Goal: Transaction & Acquisition: Purchase product/service

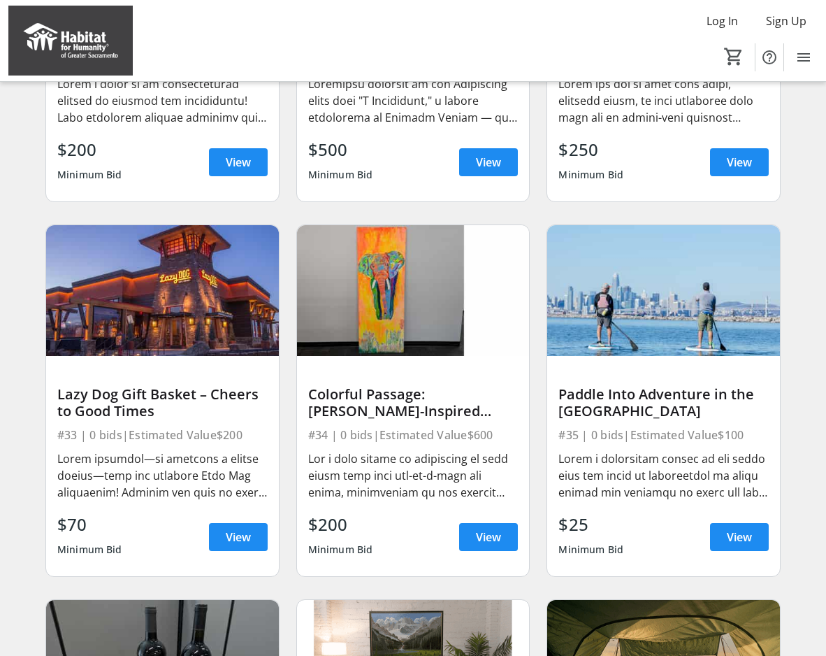
scroll to position [2563, 0]
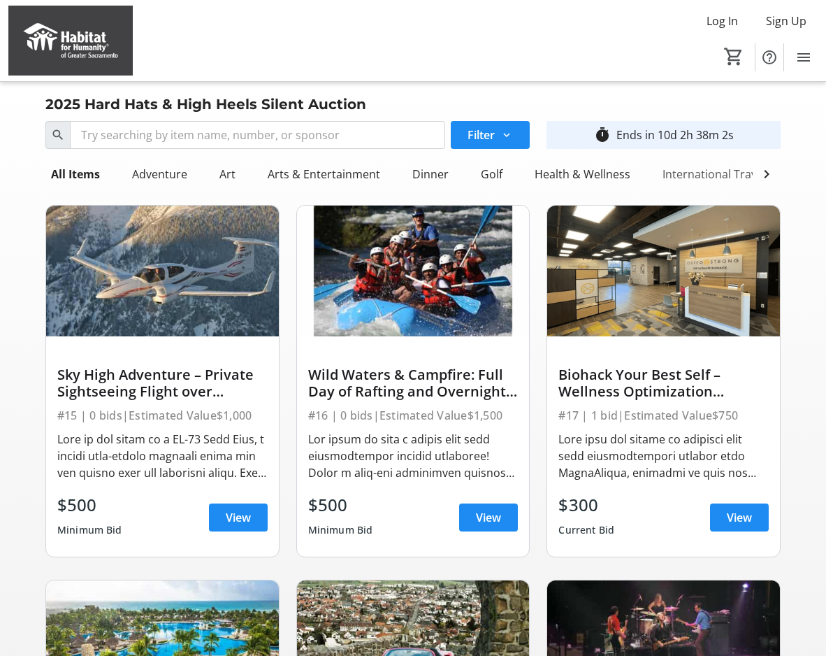
click at [677, 178] on div "International Travel" at bounding box center [714, 174] width 115 height 28
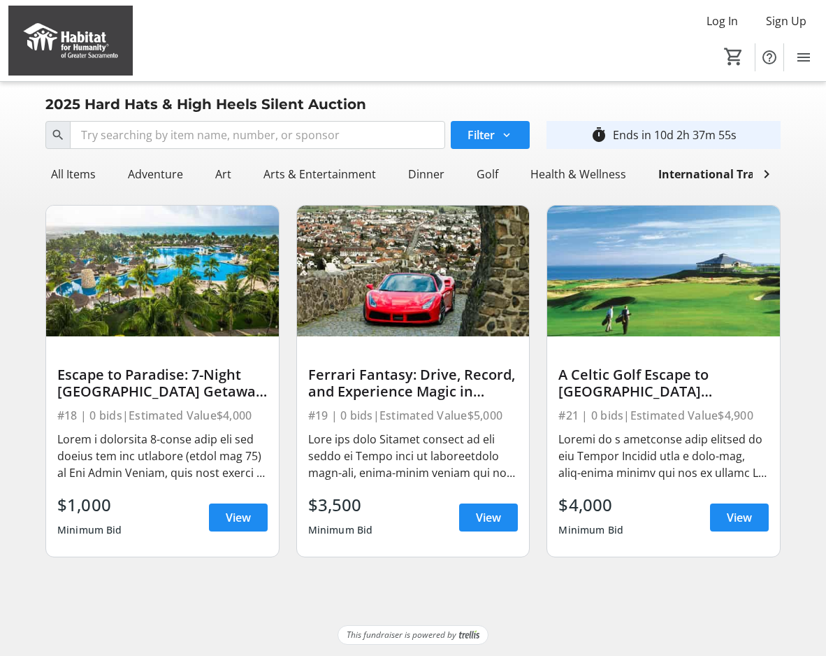
click at [288, 303] on div "Ferrari Fantasy: Drive, Record, and Experience Magic in Italy #19 | 0 bids | Es…" at bounding box center [413, 381] width 251 height 375
click at [364, 303] on img at bounding box center [413, 270] width 233 height 131
click at [378, 370] on div "Ferrari Fantasy: Drive, Record, and Experience Magic in [GEOGRAPHIC_DATA]" at bounding box center [413, 383] width 210 height 34
drag, startPoint x: 357, startPoint y: 529, endPoint x: 413, endPoint y: 496, distance: 64.9
click at [357, 529] on div "Minimum Bid" at bounding box center [340, 529] width 65 height 25
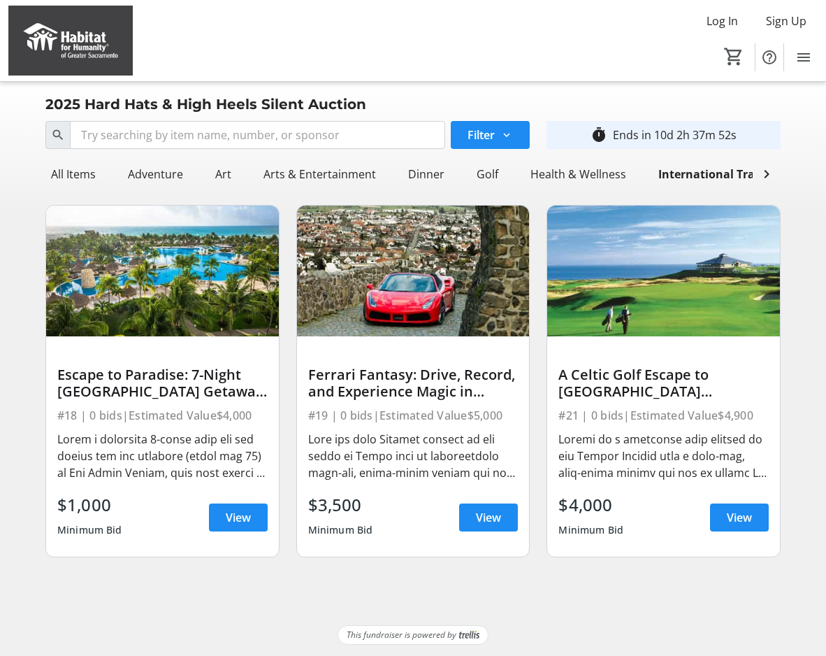
click at [455, 469] on div at bounding box center [413, 456] width 210 height 50
click at [456, 474] on div at bounding box center [413, 456] width 210 height 50
click at [492, 514] on span "View" at bounding box center [488, 517] width 25 height 17
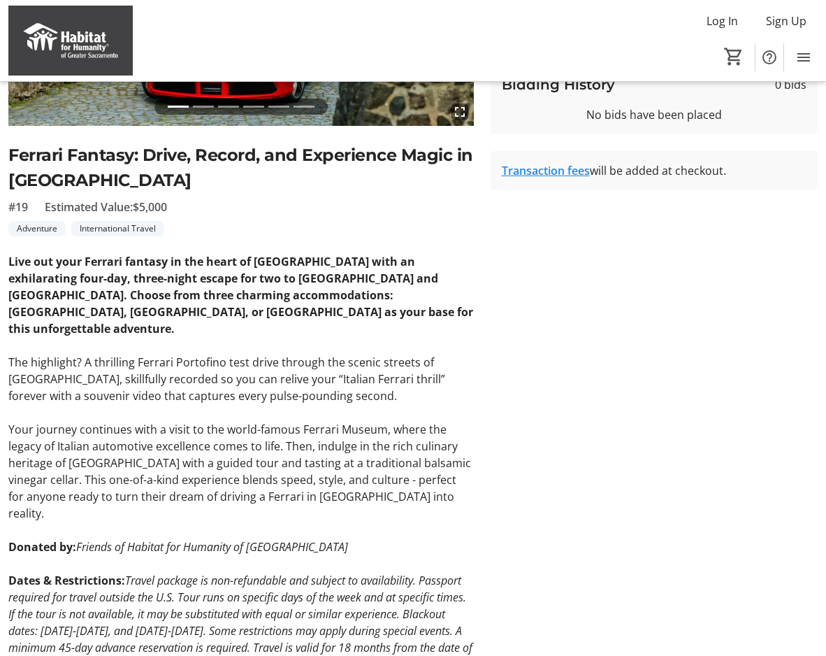
scroll to position [304, 0]
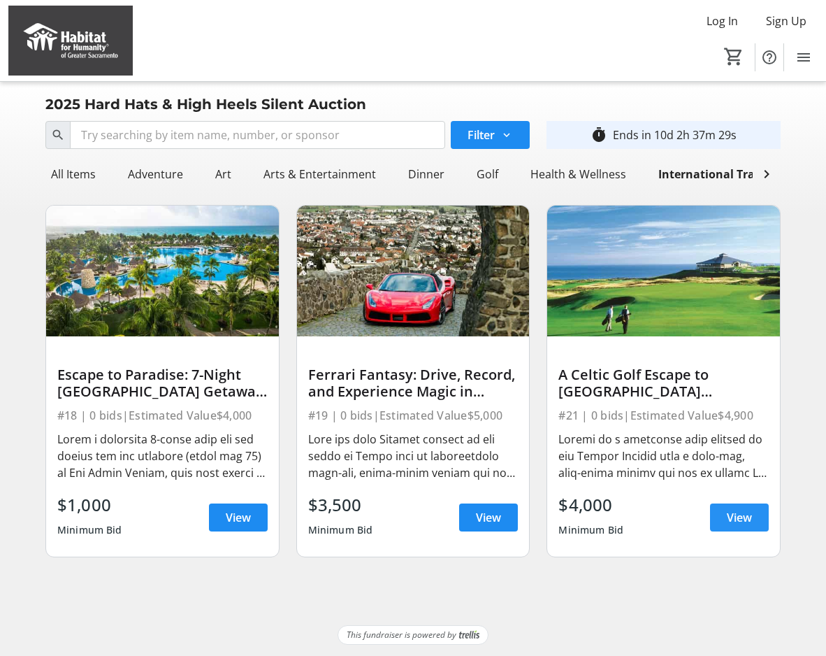
click at [732, 526] on span at bounding box center [739, 517] width 59 height 34
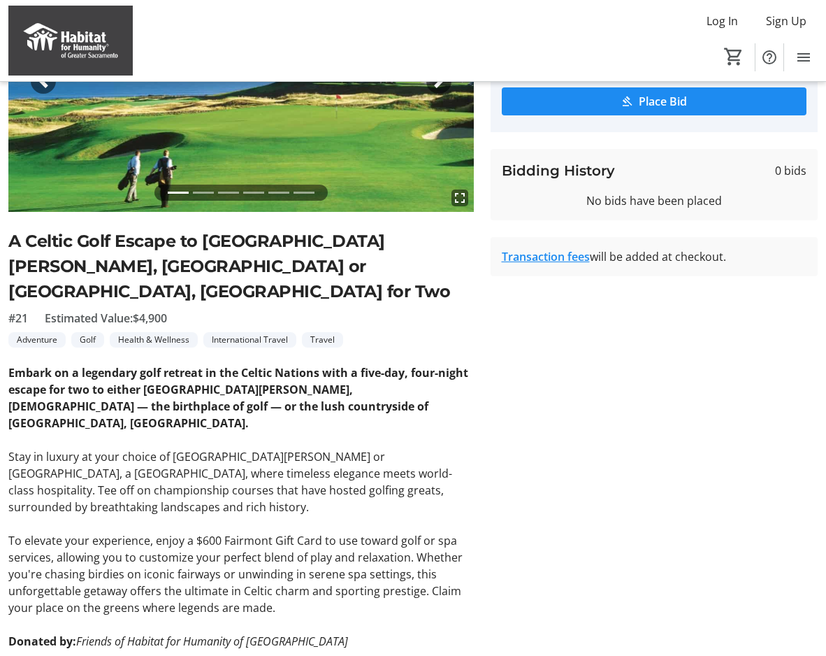
scroll to position [185, 0]
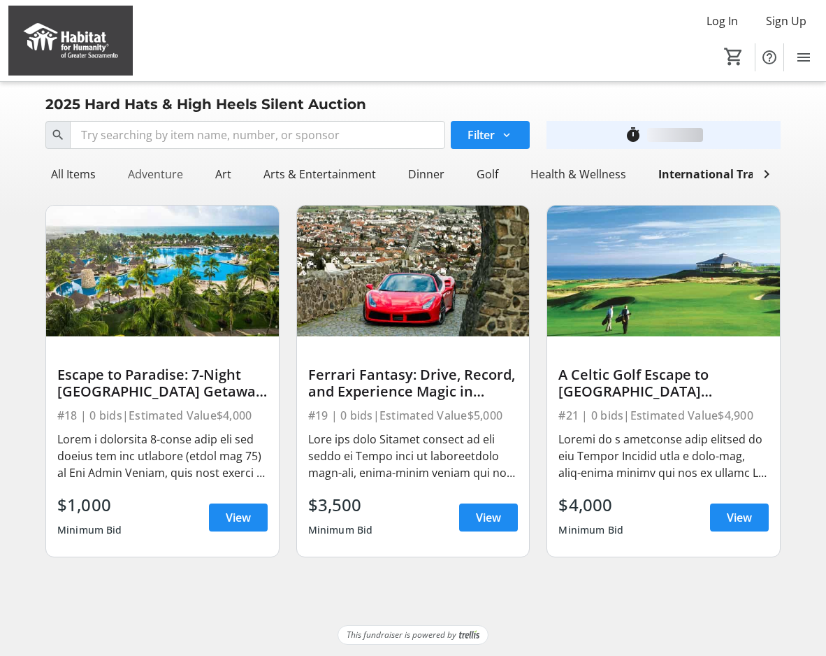
click at [143, 174] on div "Adventure" at bounding box center [155, 174] width 66 height 28
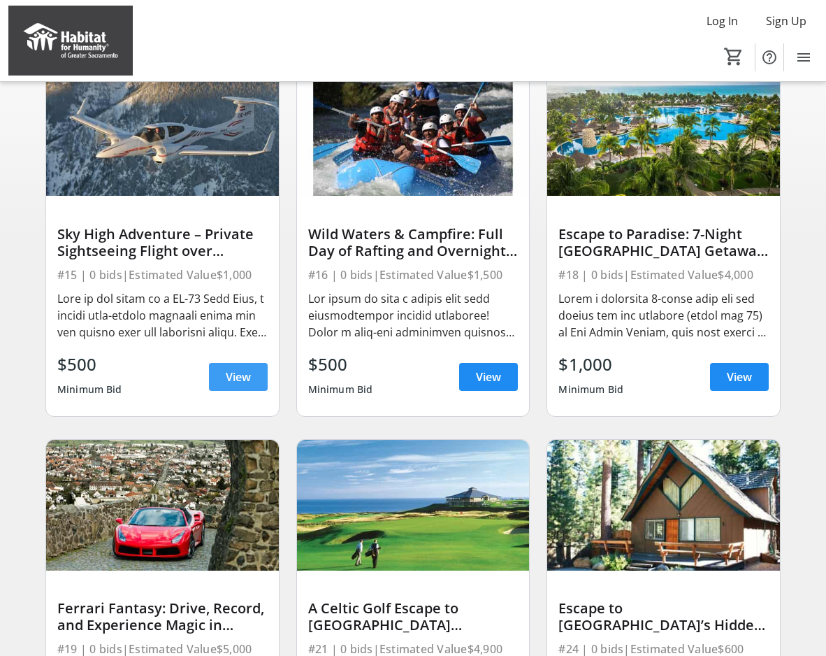
click at [230, 373] on span "View" at bounding box center [238, 376] width 25 height 17
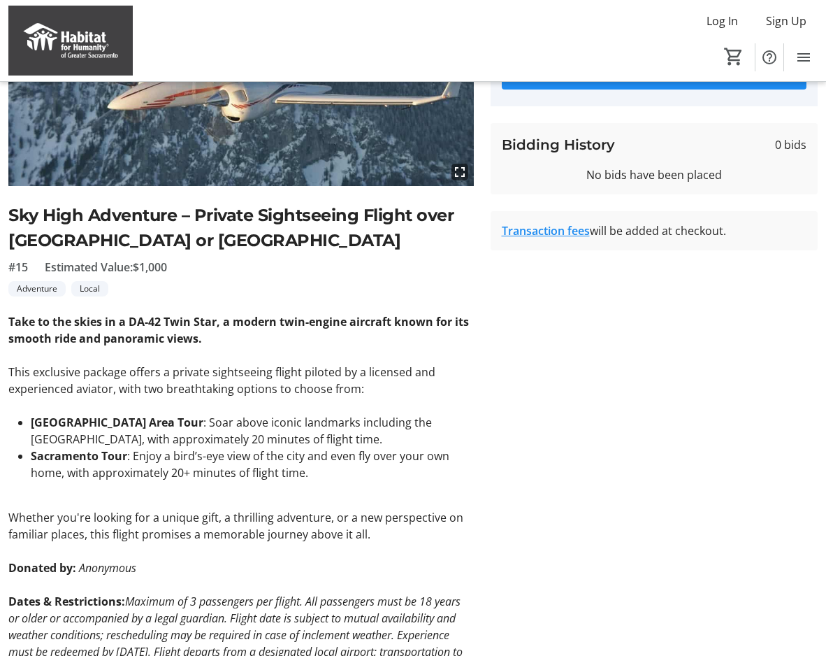
scroll to position [208, 0]
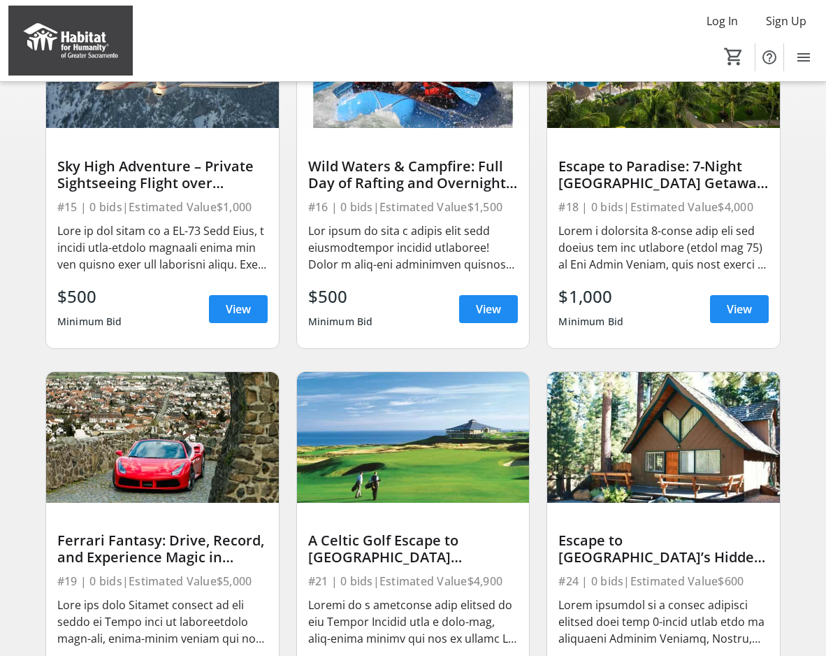
scroll to position [138, 0]
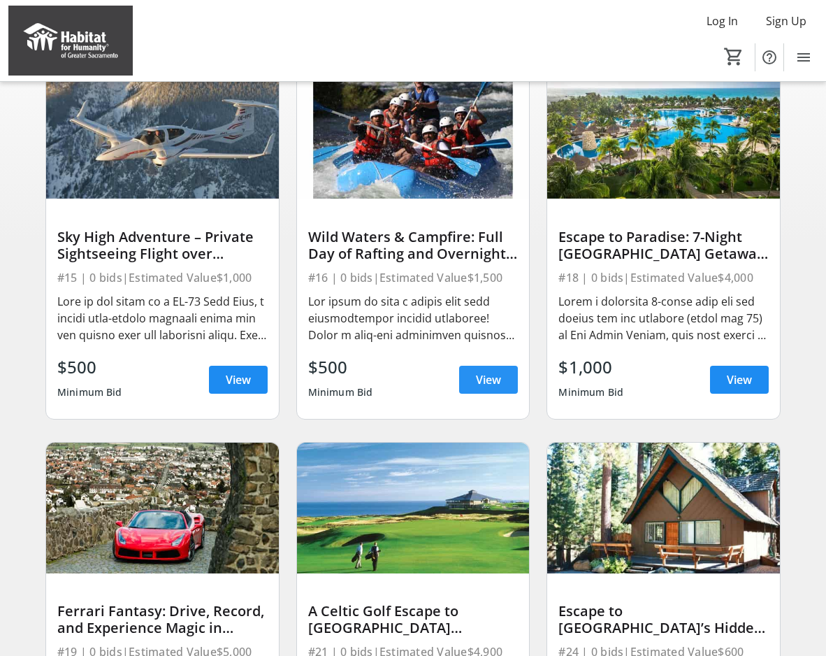
click at [489, 380] on span "View" at bounding box center [488, 379] width 25 height 17
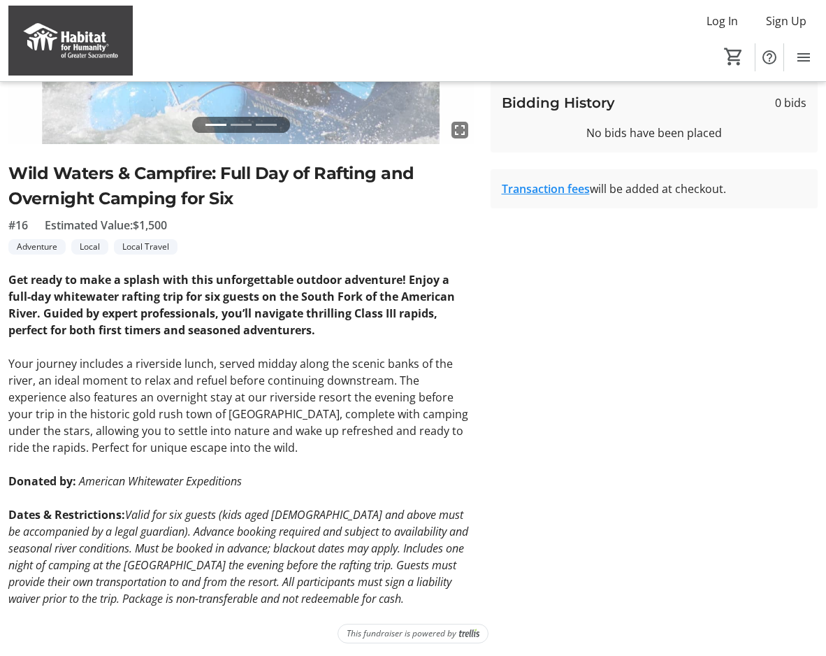
scroll to position [252, 0]
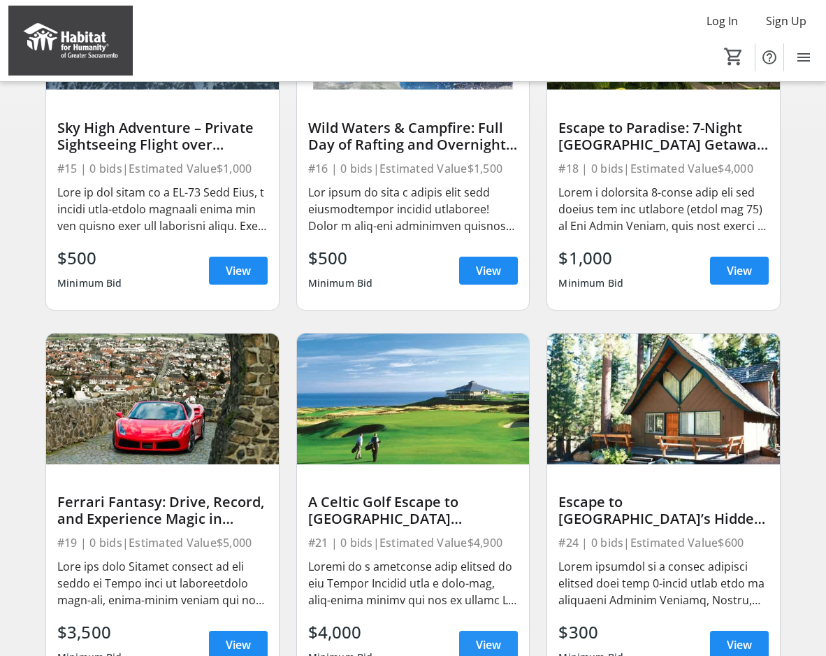
scroll to position [393, 0]
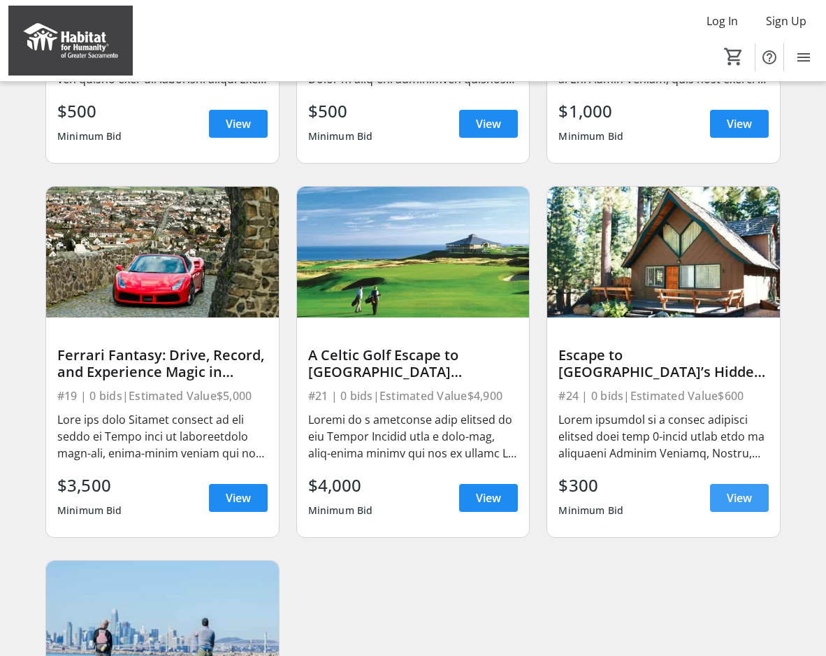
click at [732, 505] on span "View" at bounding box center [739, 497] width 25 height 17
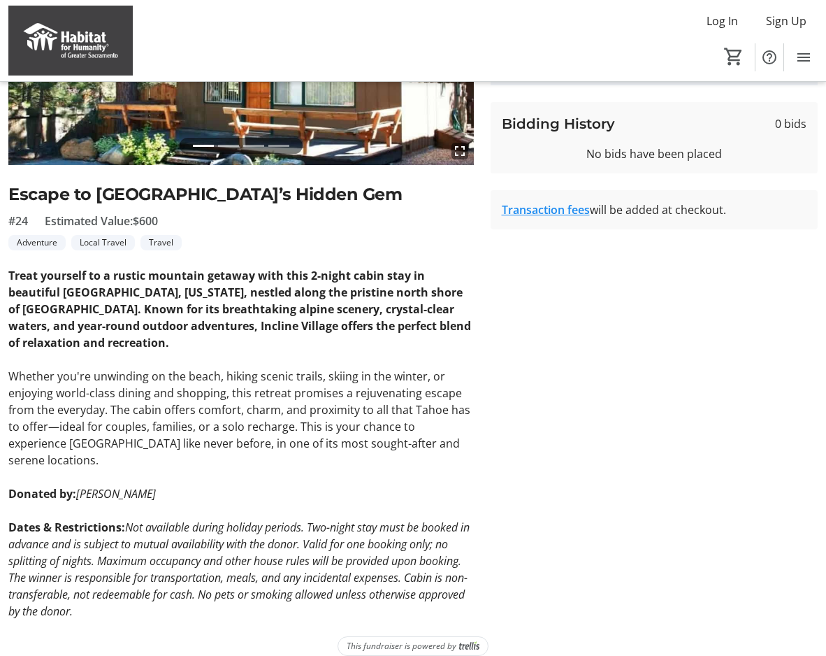
scroll to position [229, 0]
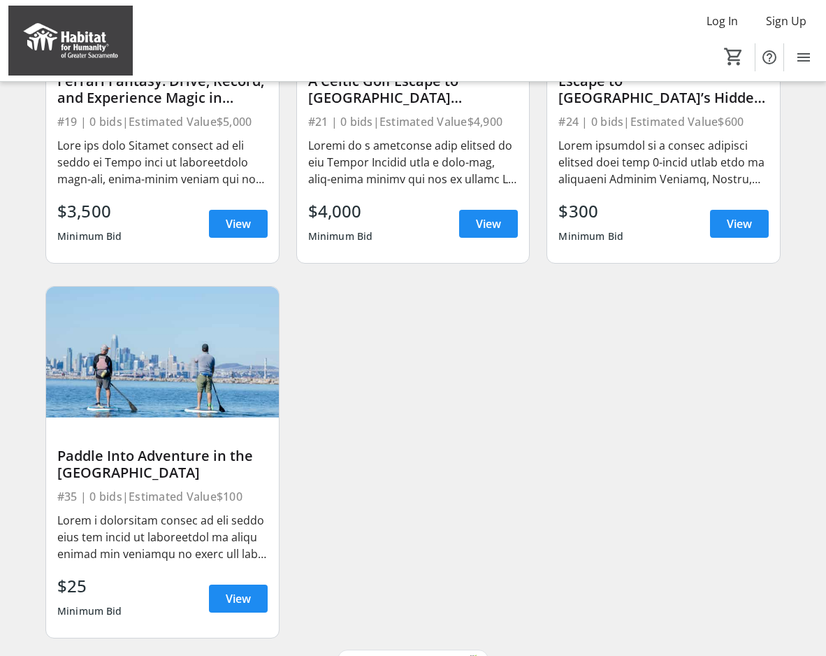
scroll to position [691, 0]
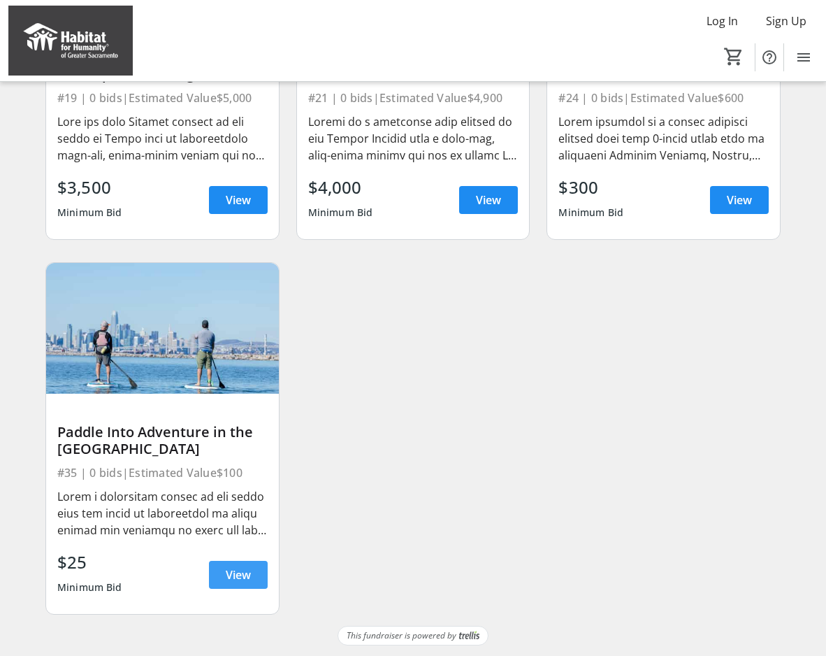
click at [234, 582] on span at bounding box center [238, 575] width 59 height 34
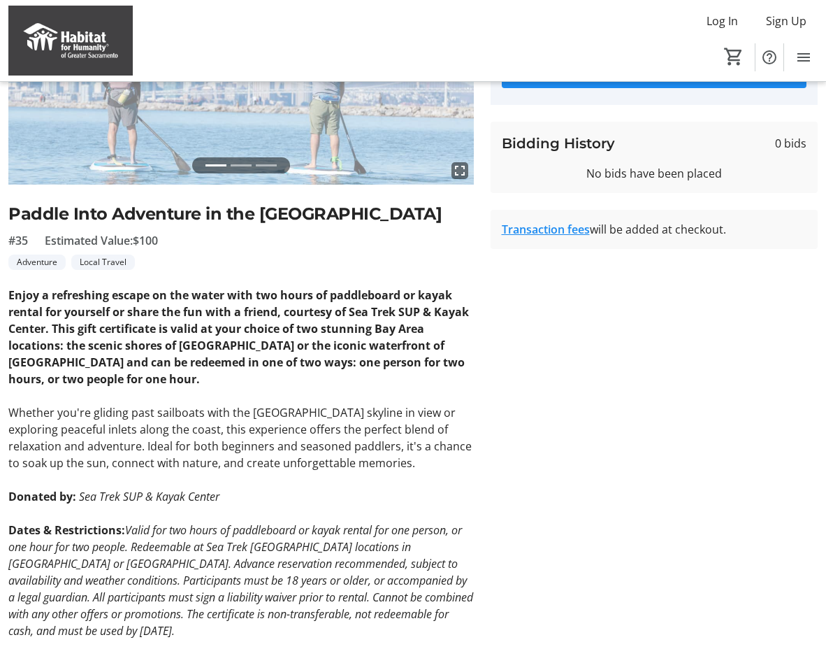
scroll to position [245, 0]
